Goal: Information Seeking & Learning: Learn about a topic

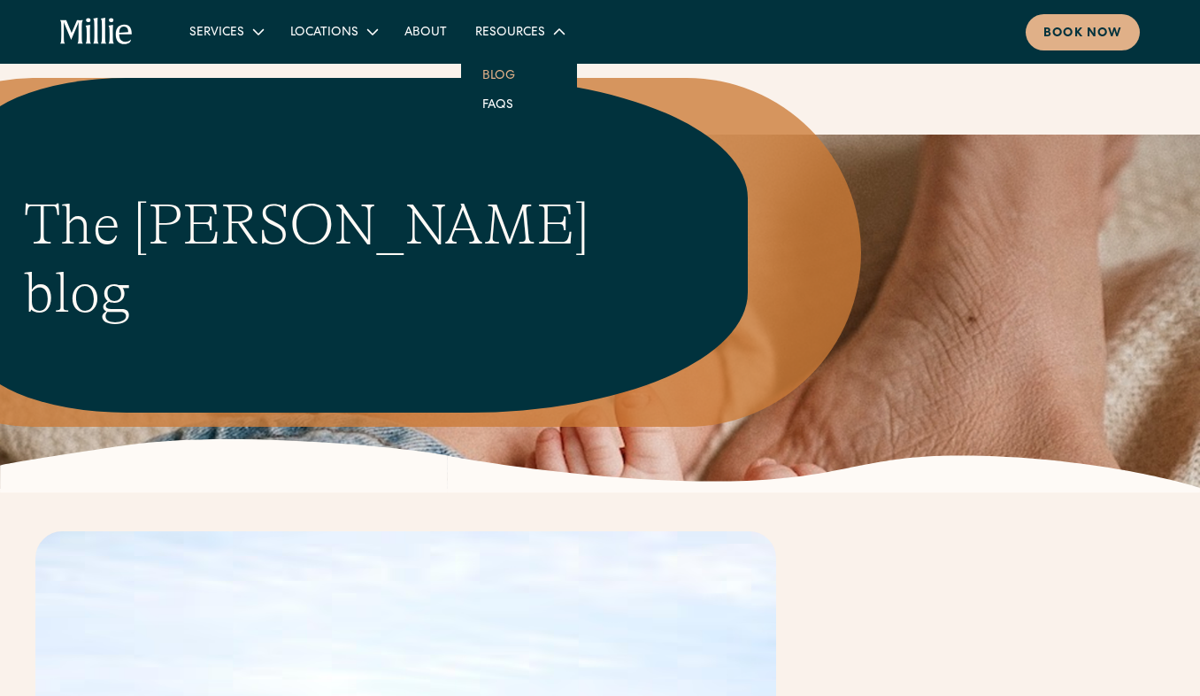
click at [497, 79] on link "Blog" at bounding box center [498, 74] width 61 height 29
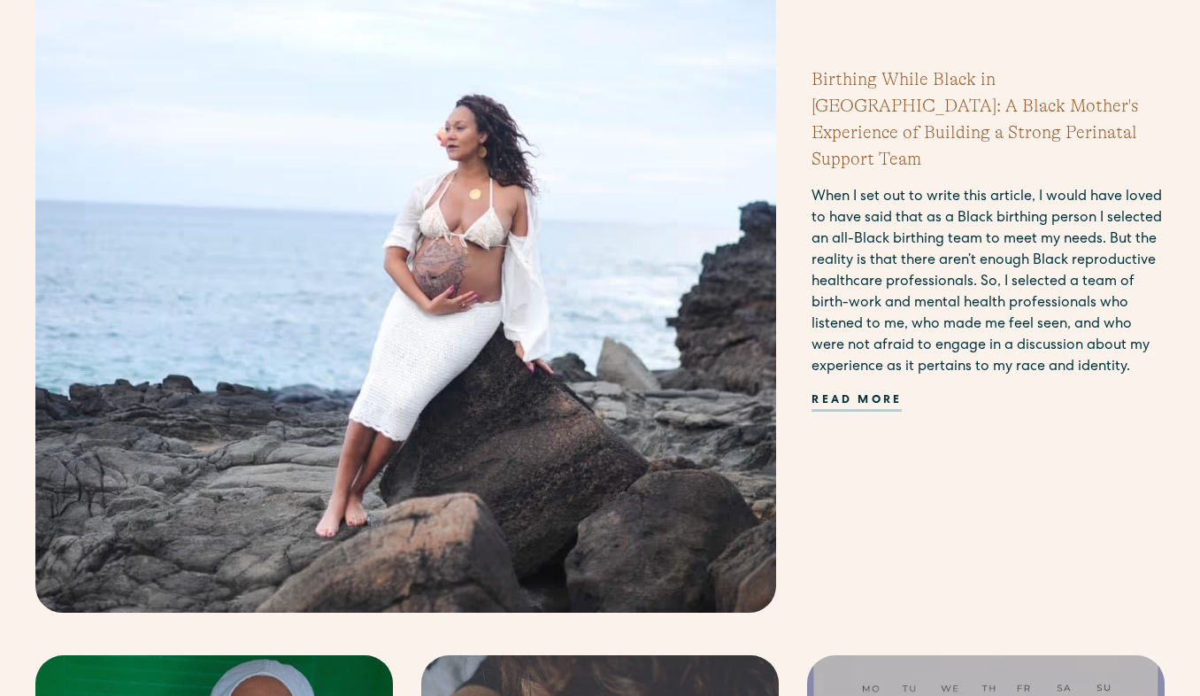
scroll to position [663, 0]
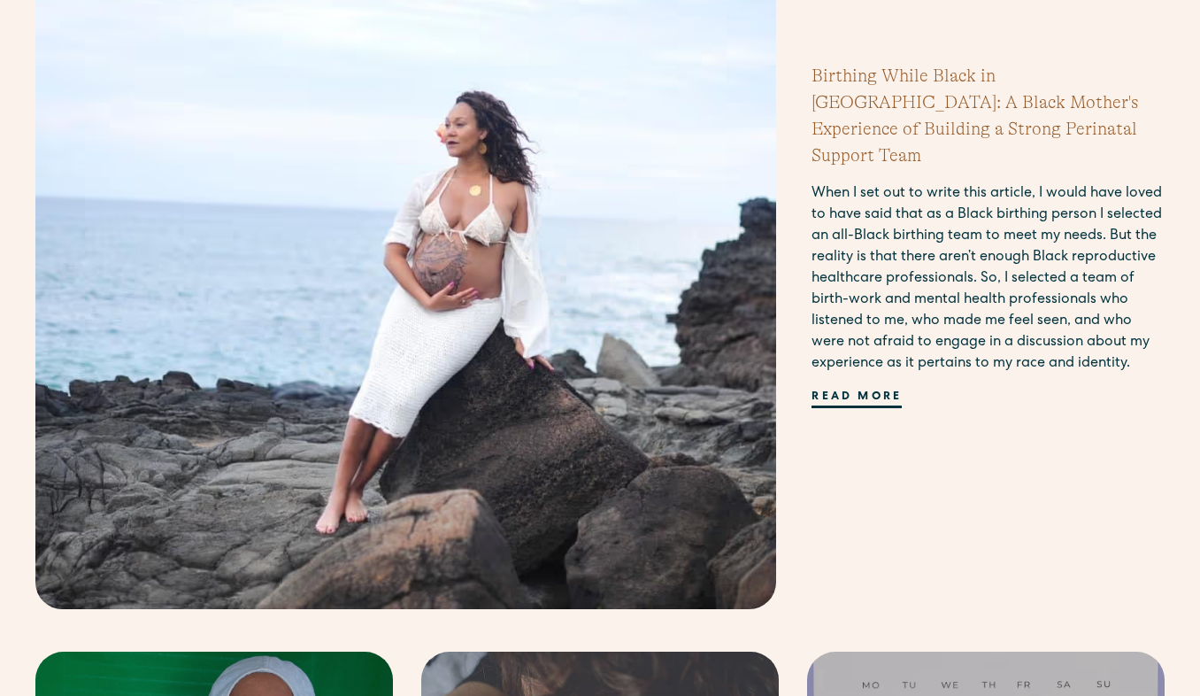
click at [886, 389] on div "Read more" at bounding box center [857, 398] width 90 height 19
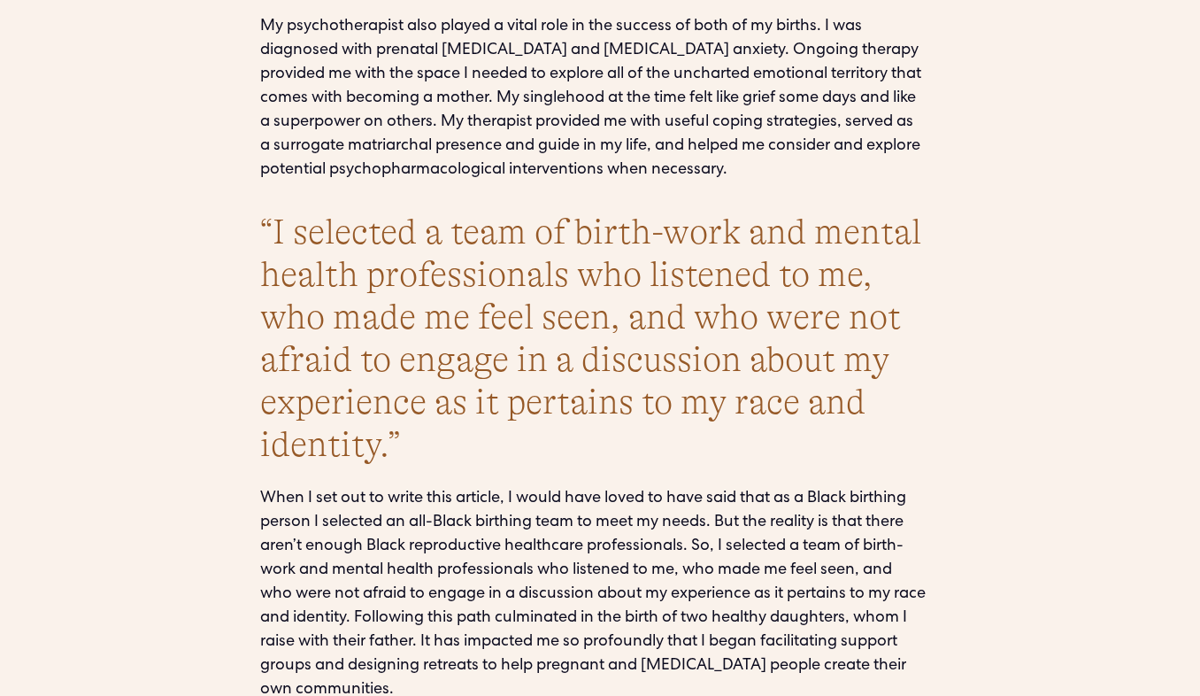
scroll to position [5906, 0]
